Goal: Task Accomplishment & Management: Complete application form

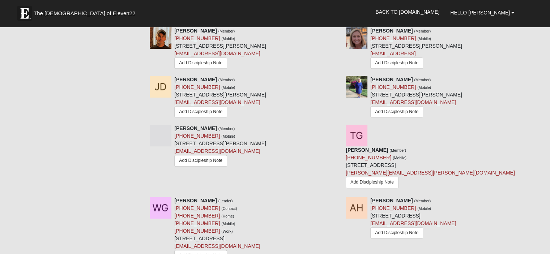
scroll to position [326, 0]
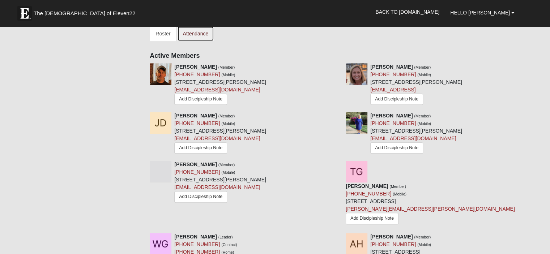
click at [196, 31] on link "Attendance" at bounding box center [195, 33] width 37 height 15
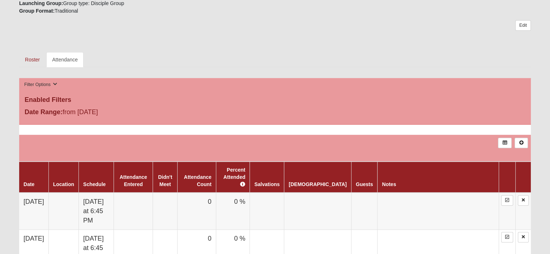
scroll to position [326, 0]
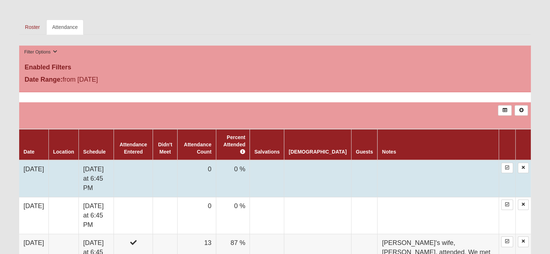
click at [35, 161] on td "9/2/2025" at bounding box center [33, 178] width 29 height 37
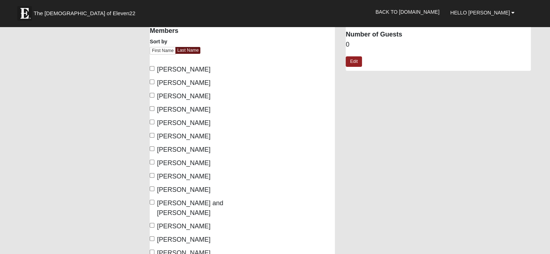
scroll to position [72, 0]
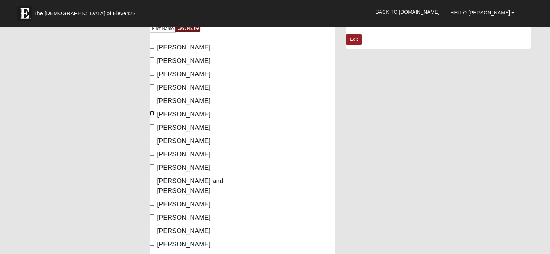
click at [151, 113] on input "Godwin, Tonya" at bounding box center [152, 113] width 5 height 5
checkbox input "true"
click at [152, 126] on input "Godwin, Wes" at bounding box center [152, 126] width 5 height 5
checkbox input "true"
click at [153, 179] on input "Mobley, Joe and Kristina" at bounding box center [152, 180] width 5 height 5
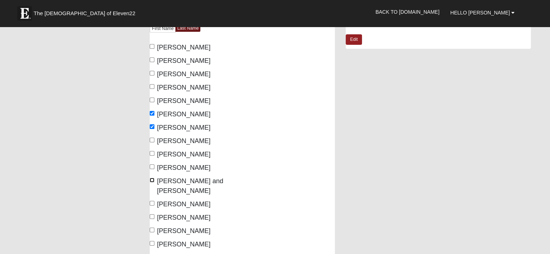
checkbox input "true"
click at [152, 201] on input "Pittman, Melissa" at bounding box center [152, 203] width 5 height 5
checkbox input "true"
click at [152, 215] on input "Pittman, Thomas" at bounding box center [152, 217] width 5 height 5
checkbox input "true"
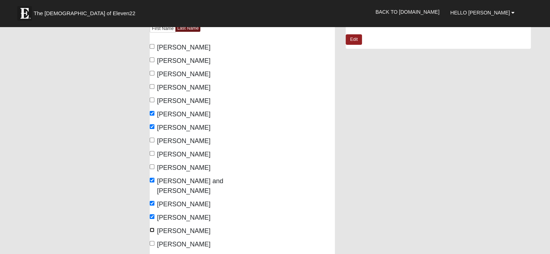
click at [152, 228] on input "Srader, Brad" at bounding box center [152, 230] width 5 height 5
checkbox input "true"
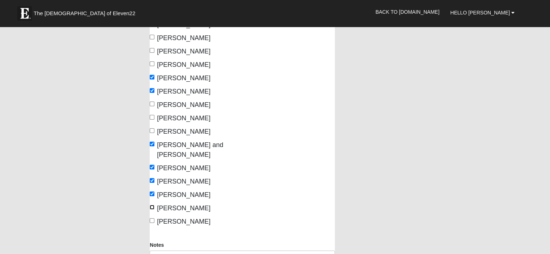
click at [153, 205] on input "Williamson, Amy" at bounding box center [152, 207] width 5 height 5
checkbox input "true"
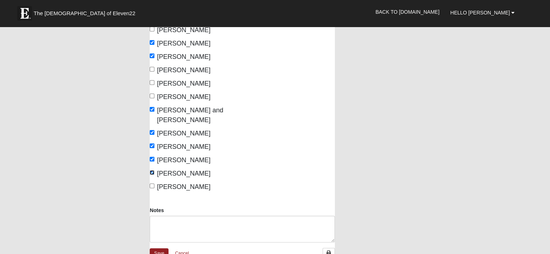
scroll to position [145, 0]
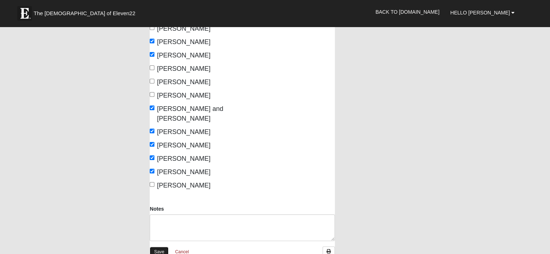
click at [158, 247] on link "Save" at bounding box center [159, 252] width 19 height 10
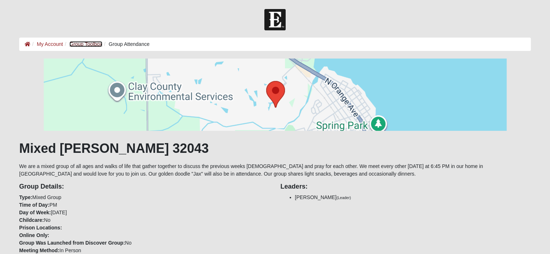
click at [77, 44] on link "Group Toolbox" at bounding box center [85, 44] width 33 height 6
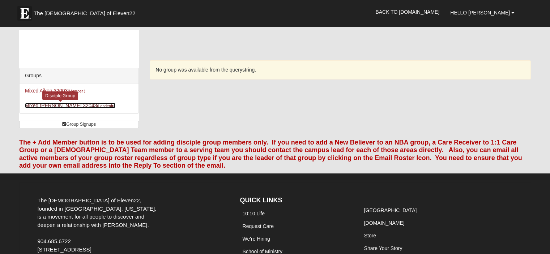
click at [46, 105] on link "Mixed Godwin 32043 (Leader )" at bounding box center [70, 106] width 90 height 6
